Goal: Task Accomplishment & Management: Manage account settings

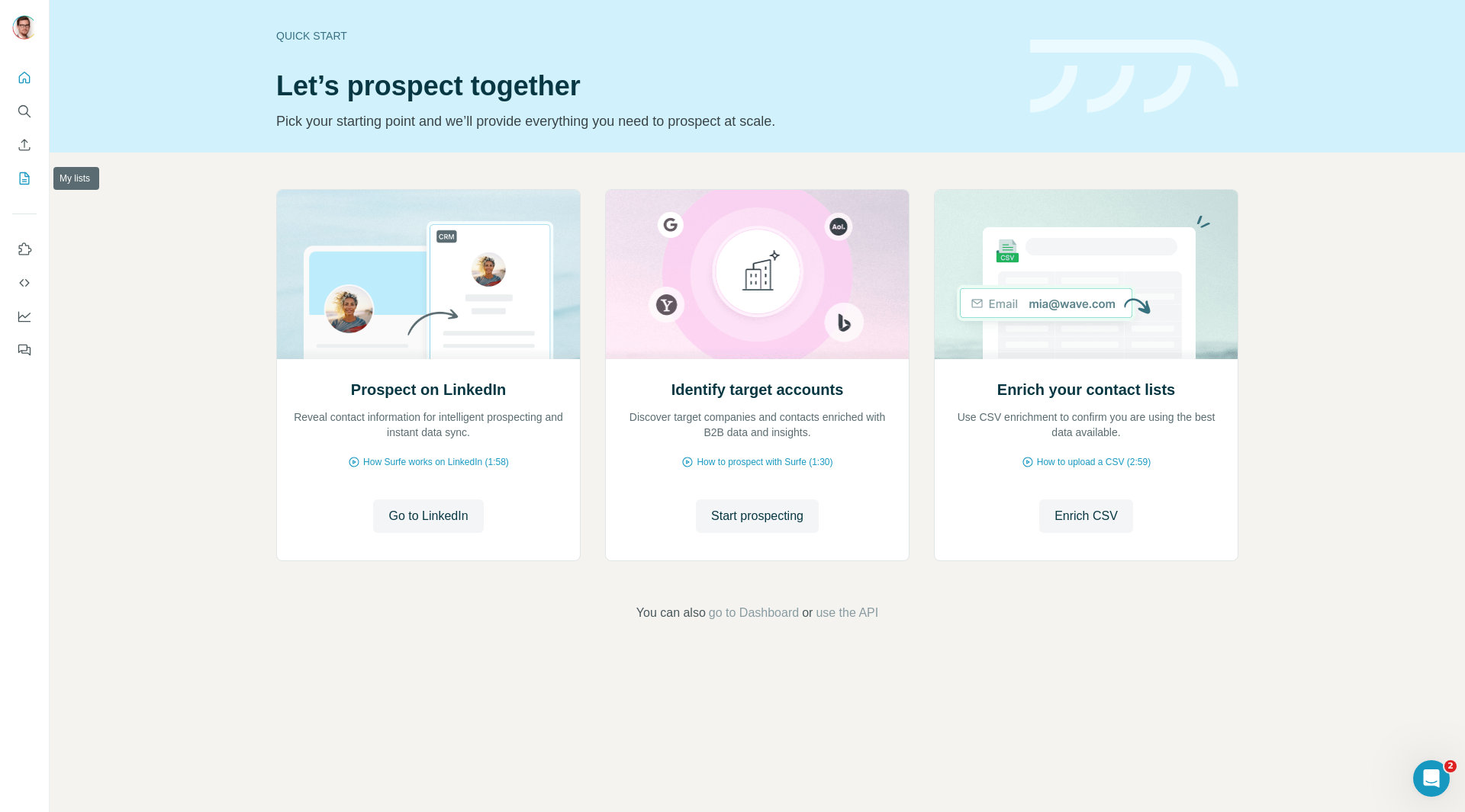
click at [24, 180] on icon "My lists" at bounding box center [26, 177] width 8 height 10
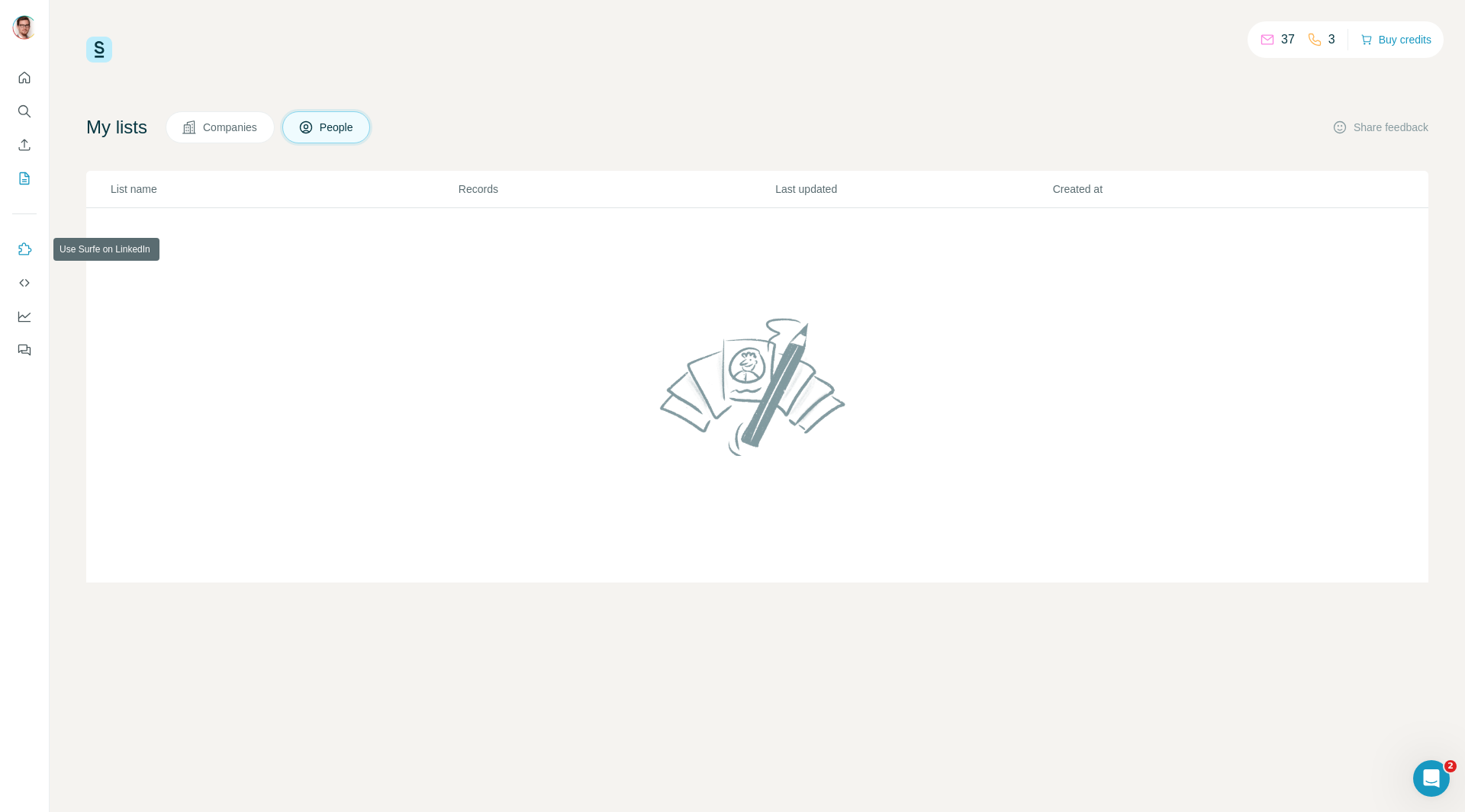
click at [23, 247] on icon "Use Surfe on LinkedIn" at bounding box center [24, 249] width 16 height 16
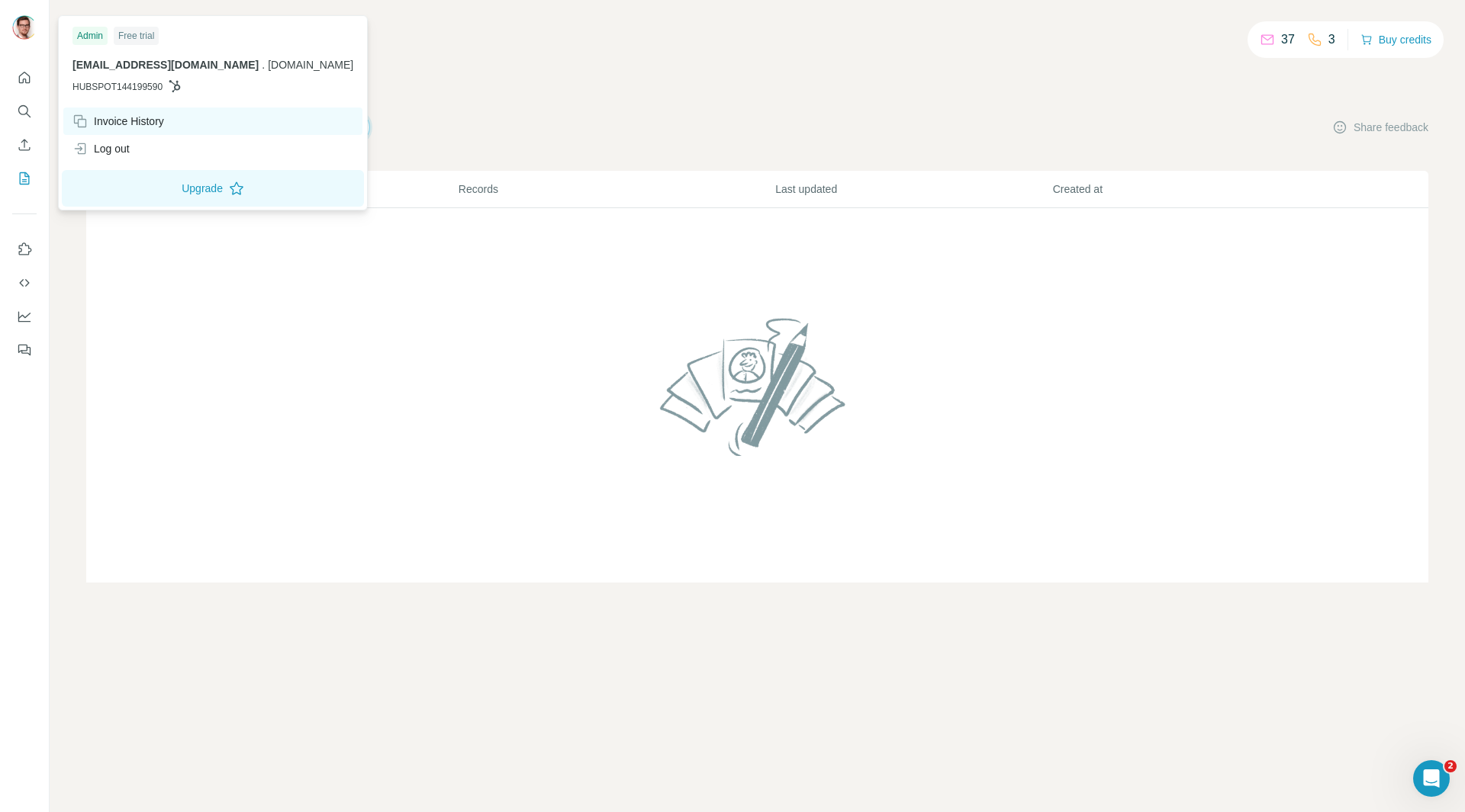
click at [132, 122] on div "Invoice History" at bounding box center [119, 121] width 92 height 16
click at [146, 115] on div "Invoice History" at bounding box center [119, 121] width 92 height 16
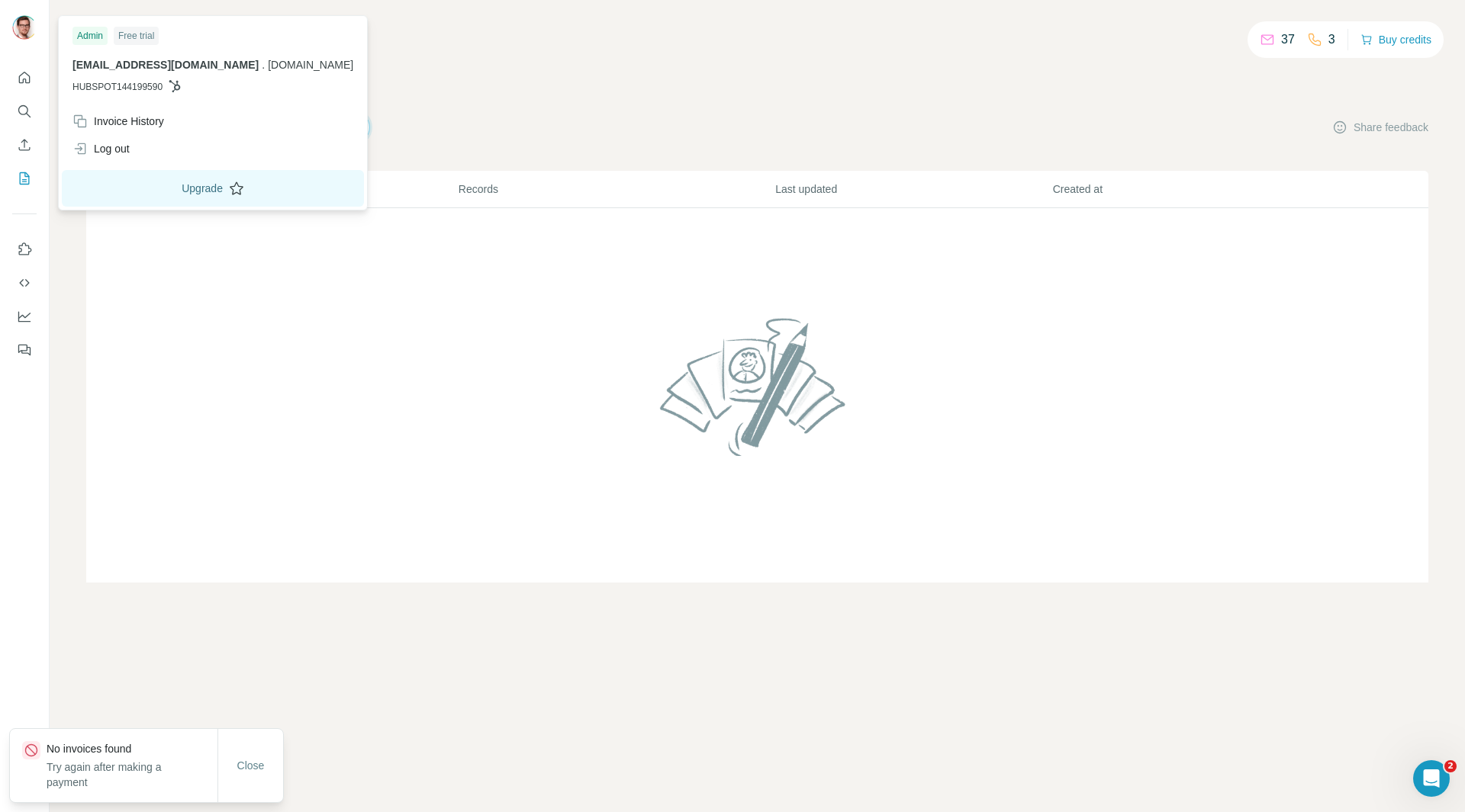
click at [158, 191] on button "Upgrade" at bounding box center [212, 188] width 302 height 36
